Goal: Find contact information: Find contact information

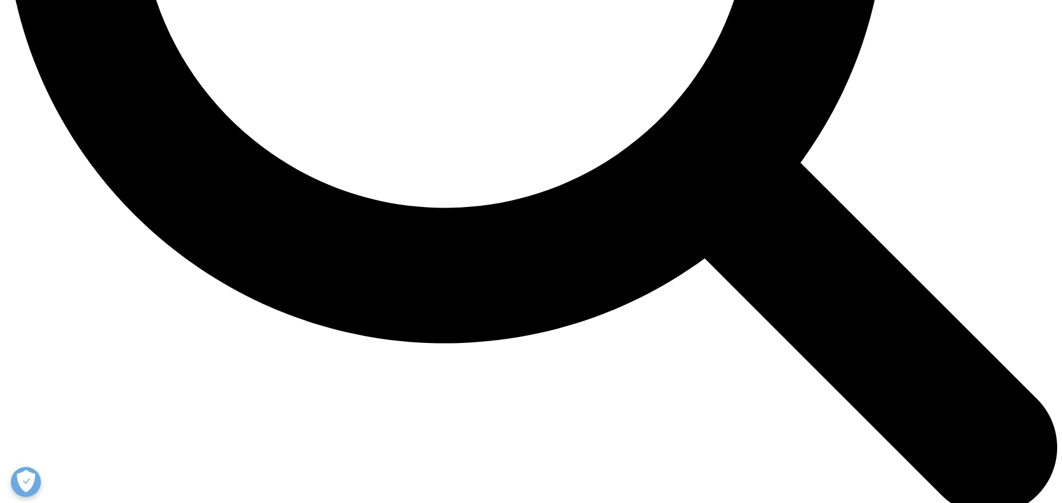
scroll to position [1745, 0]
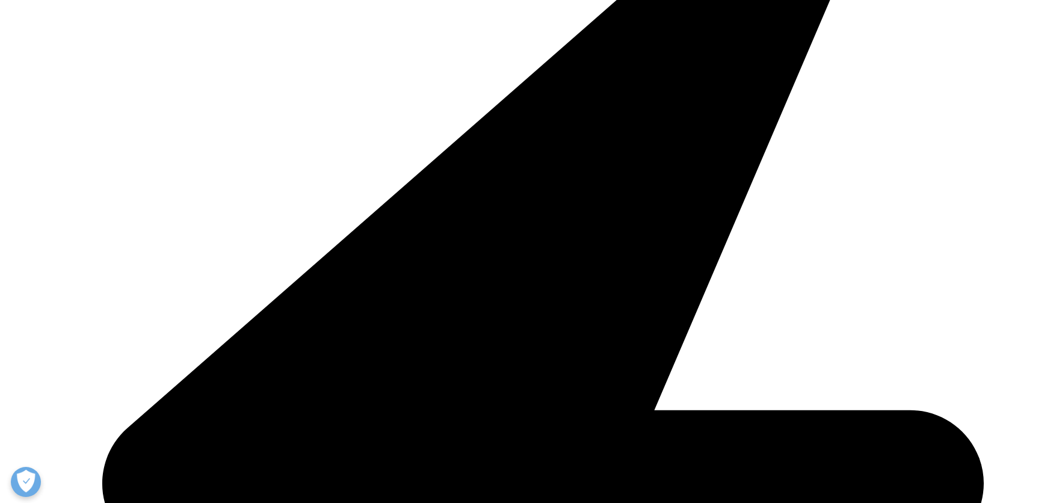
scroll to position [243, 0]
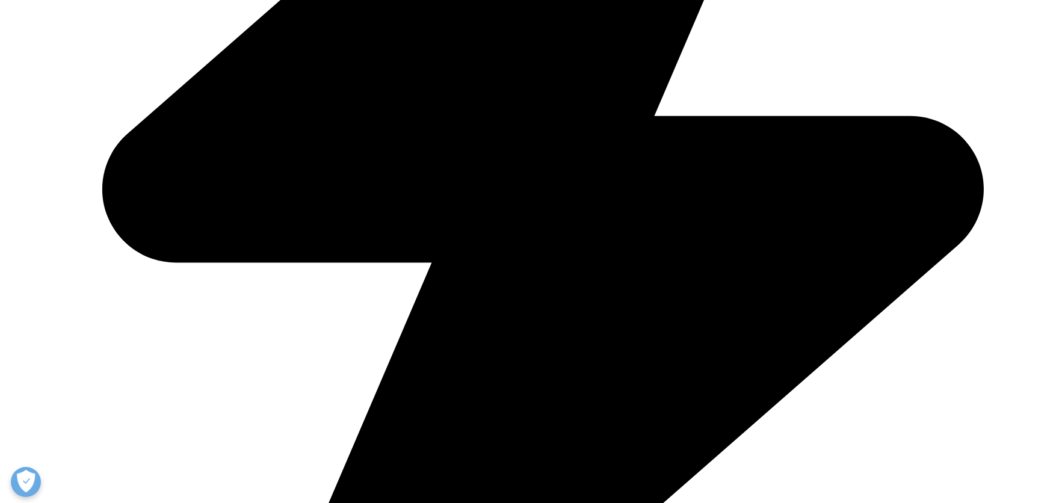
scroll to position [1928, 0]
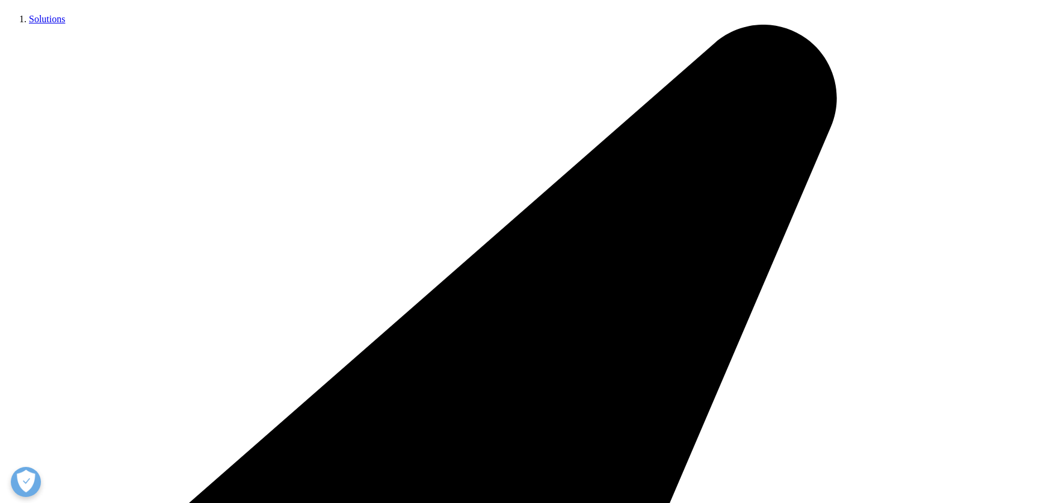
scroll to position [1745, 0]
